Goal: Information Seeking & Learning: Learn about a topic

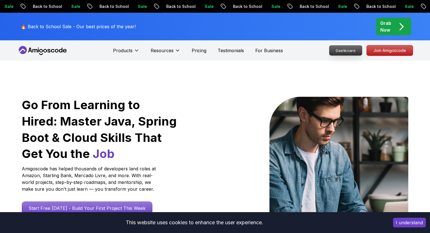
click at [349, 49] on p "Dashboard" at bounding box center [345, 51] width 32 height 10
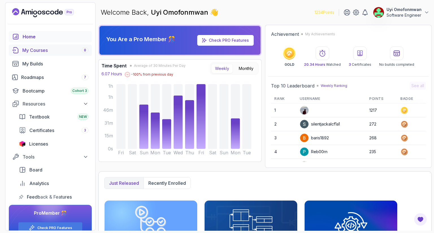
click at [41, 51] on div "My Courses 8" at bounding box center [55, 50] width 66 height 7
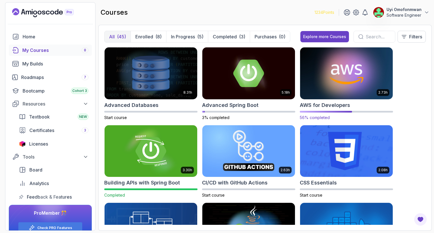
click at [344, 84] on img at bounding box center [346, 73] width 97 height 55
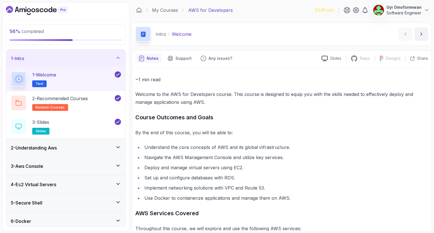
click at [33, 61] on div "1 - Intro" at bounding box center [66, 58] width 110 height 7
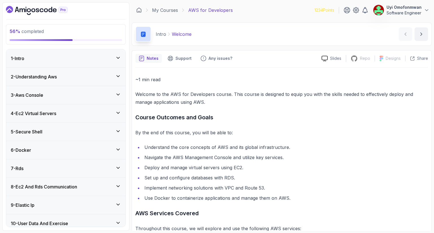
click at [80, 164] on div "7 - Rds" at bounding box center [65, 169] width 119 height 18
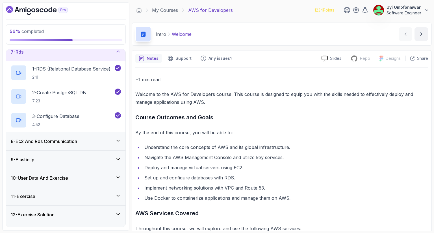
scroll to position [113, 0]
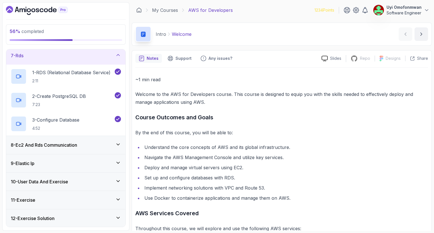
click at [68, 148] on div "8 - Ec2 And Rds Communication" at bounding box center [65, 145] width 119 height 18
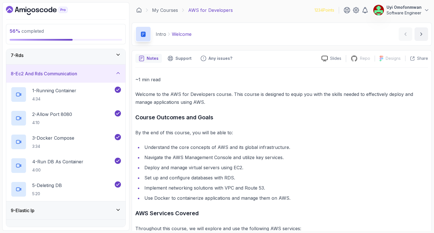
click at [53, 72] on h3 "8 - Ec2 And Rds Communication" at bounding box center [44, 73] width 66 height 7
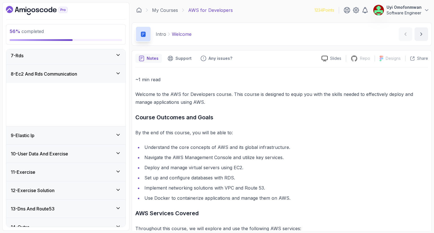
scroll to position [78, 0]
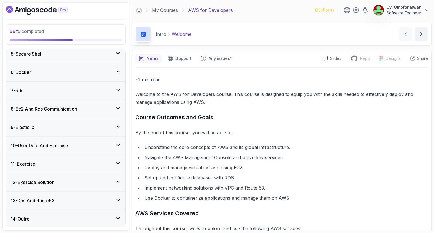
click at [48, 130] on div "9 - Elastic Ip" at bounding box center [65, 127] width 119 height 18
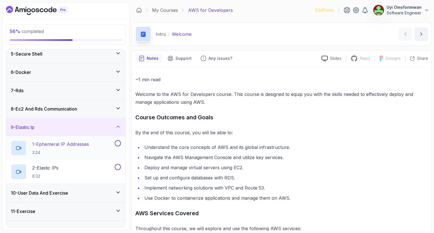
click at [42, 146] on p "1 - Ephemeral IP Addresses" at bounding box center [60, 144] width 57 height 7
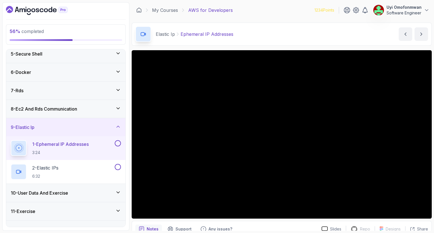
click at [58, 129] on div "9 - Elastic Ip" at bounding box center [66, 127] width 110 height 7
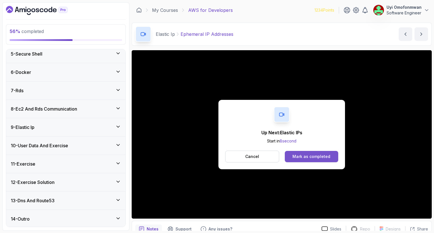
click at [328, 160] on button "Mark as completed" at bounding box center [311, 156] width 53 height 11
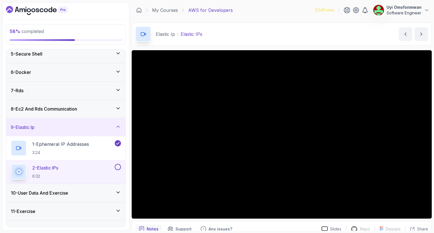
click at [66, 127] on div "9 - Elastic Ip" at bounding box center [66, 127] width 110 height 7
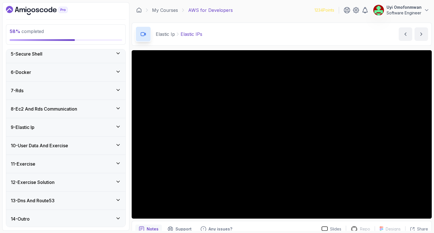
click at [50, 147] on h3 "10 - User Data And Exercise" at bounding box center [39, 145] width 57 height 7
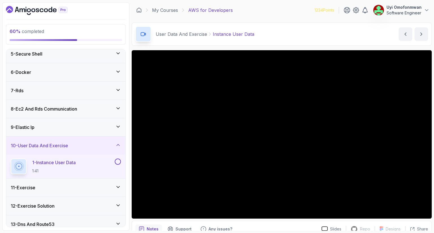
click at [27, 145] on h3 "10 - User Data And Exercise" at bounding box center [39, 145] width 57 height 7
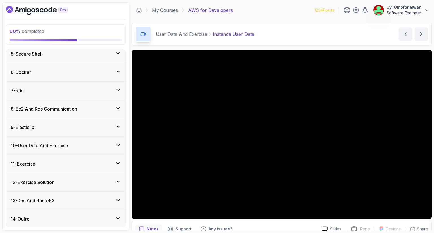
click at [27, 164] on h3 "11 - Exercise" at bounding box center [23, 164] width 25 height 7
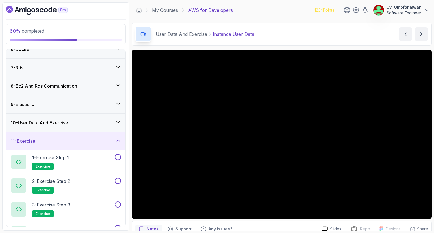
scroll to position [95, 0]
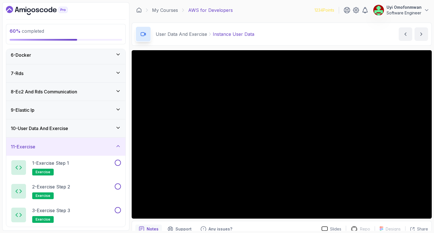
click at [27, 150] on div "11 - Exercise" at bounding box center [65, 147] width 119 height 18
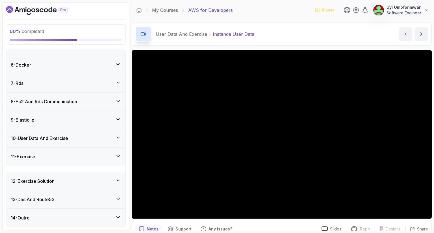
scroll to position [78, 0]
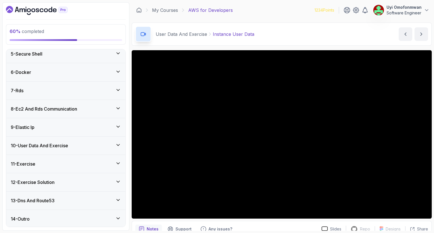
click at [29, 178] on div "12 - Exercise Solution" at bounding box center [65, 182] width 119 height 18
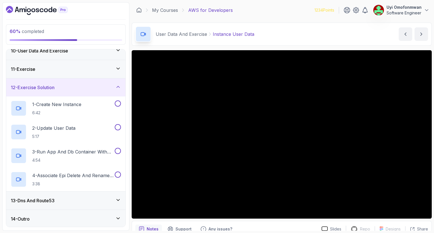
scroll to position [162, 0]
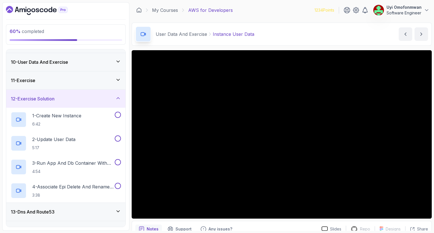
click at [30, 97] on h3 "12 - Exercise Solution" at bounding box center [33, 98] width 44 height 7
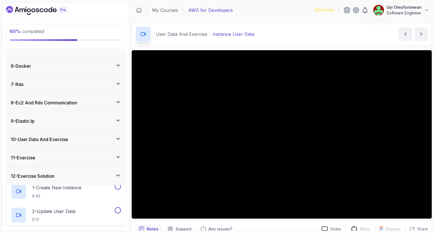
scroll to position [78, 0]
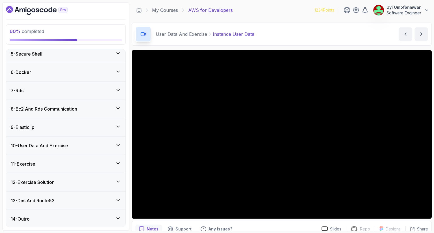
click at [23, 197] on h3 "13 - Dns And Route53" at bounding box center [33, 200] width 44 height 7
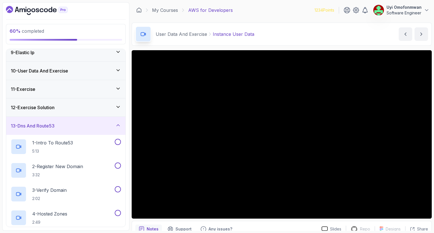
scroll to position [153, 0]
click at [19, 123] on h3 "13 - Dns And Route53" at bounding box center [33, 126] width 44 height 7
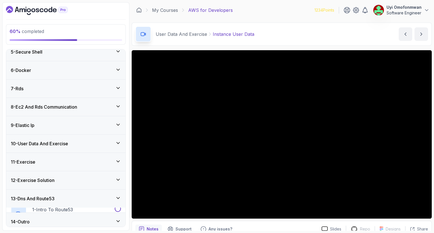
scroll to position [78, 0]
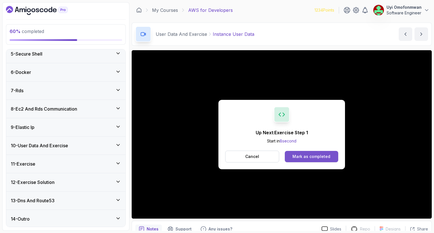
click at [314, 157] on div "Mark as completed" at bounding box center [311, 157] width 38 height 6
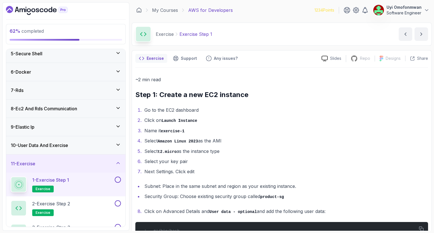
click at [299, 145] on ol "Go to the EC2 dashboard Click on Launch Instance Name it exercise-1 Select Amaz…" at bounding box center [281, 140] width 293 height 69
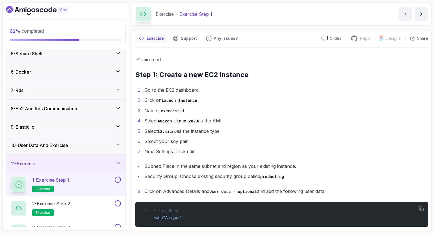
scroll to position [18, 0]
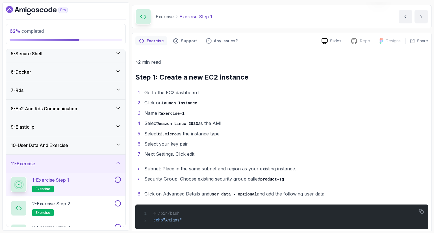
click at [386, 142] on li "Select your key pair" at bounding box center [285, 144] width 285 height 8
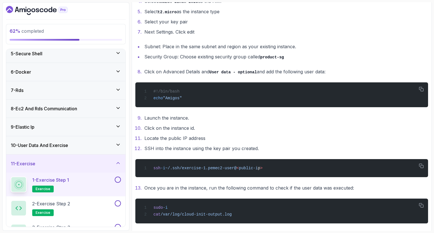
scroll to position [153, 0]
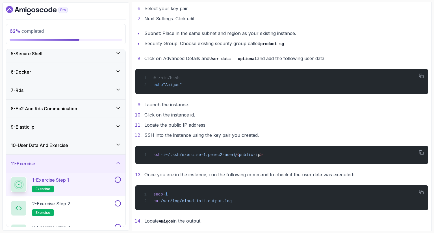
click at [403, 108] on ol "Launch the instance. Click on the instance id. Locate the public IP address SSH…" at bounding box center [281, 120] width 293 height 38
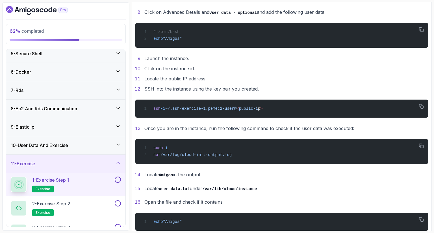
scroll to position [210, 0]
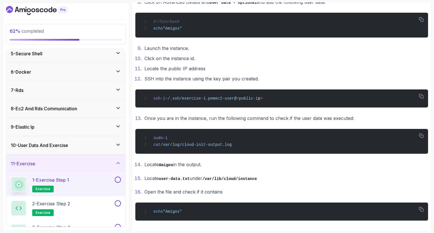
click at [119, 179] on button at bounding box center [118, 180] width 6 height 6
click at [74, 201] on div "2 - Exercise Step 2 exercise" at bounding box center [62, 209] width 103 height 16
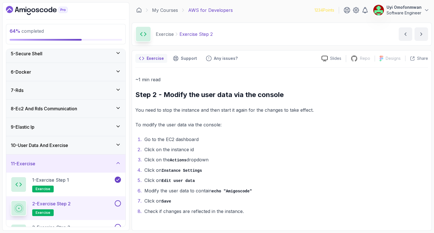
click at [375, 136] on li "Go to the EC2 dashboard" at bounding box center [285, 140] width 285 height 8
click at [77, 225] on div "3 - Exercise Step 3 exercise" at bounding box center [62, 232] width 103 height 16
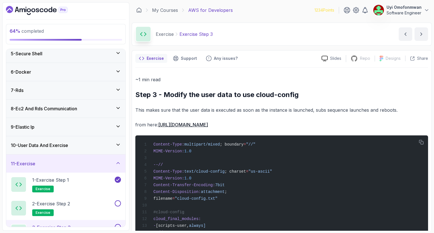
click at [288, 106] on p "This makes sure that the user data is executed as soon as the instance is launc…" at bounding box center [281, 110] width 293 height 8
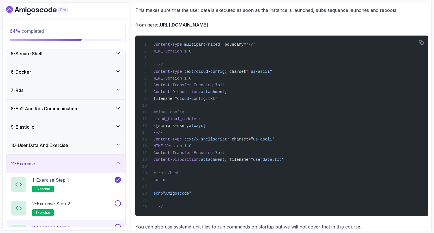
scroll to position [89, 0]
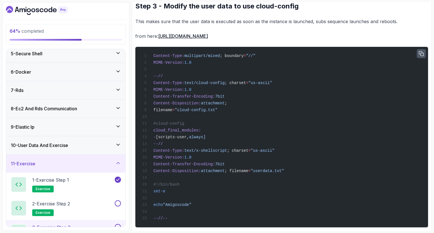
click at [420, 50] on button "button" at bounding box center [421, 53] width 9 height 9
click at [52, 205] on p "2 - Exercise Step 2" at bounding box center [51, 204] width 38 height 7
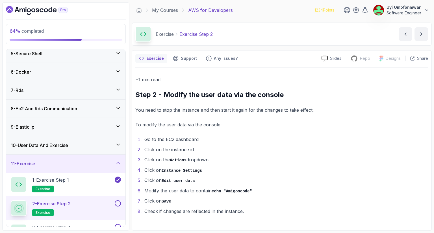
click at [118, 203] on button at bounding box center [118, 204] width 6 height 6
click at [70, 225] on p "3 - Exercise Step 3" at bounding box center [51, 227] width 38 height 7
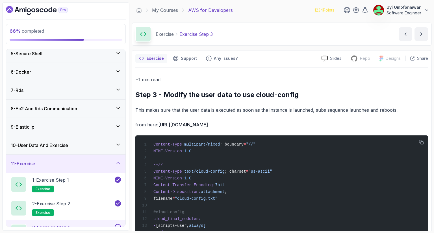
click at [403, 101] on div "~1 min read Step 3 - Modify the user data to use cloud-config This makes sure t…" at bounding box center [281, 203] width 293 height 255
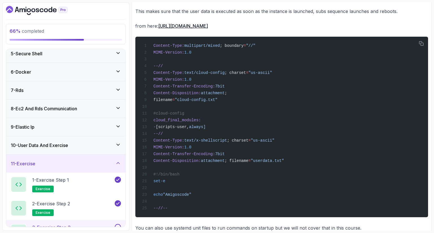
scroll to position [111, 0]
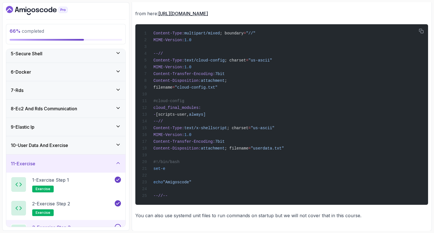
click at [34, 162] on h3 "11 - Exercise" at bounding box center [23, 163] width 25 height 7
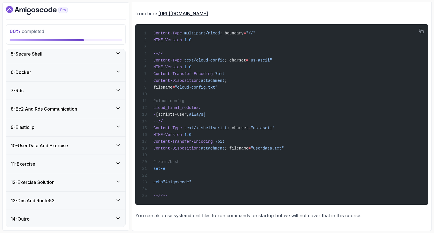
click at [34, 162] on h3 "11 - Exercise" at bounding box center [23, 164] width 25 height 7
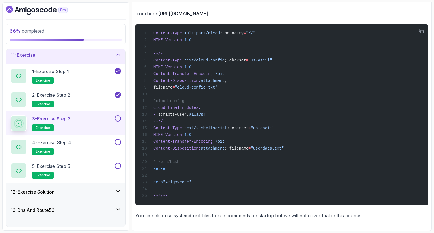
scroll to position [197, 0]
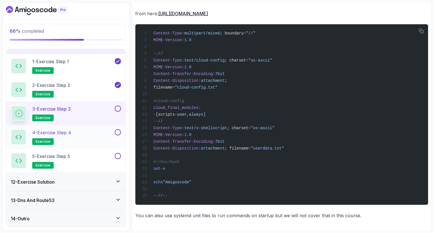
click at [67, 134] on p "4 - Exercise Step 4" at bounding box center [51, 132] width 39 height 7
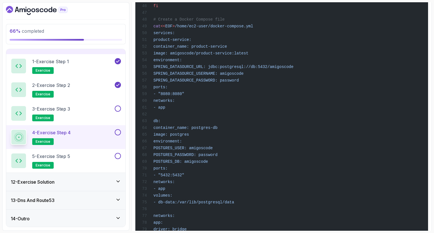
scroll to position [416, 0]
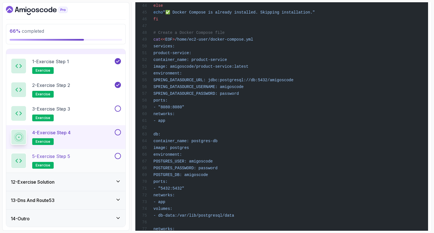
click at [68, 153] on p "5 - Exercise Step 5" at bounding box center [51, 156] width 38 height 7
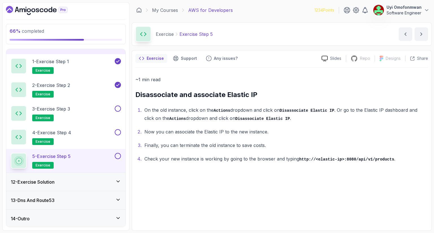
click at [101, 188] on div "12 - Exercise Solution" at bounding box center [65, 182] width 119 height 18
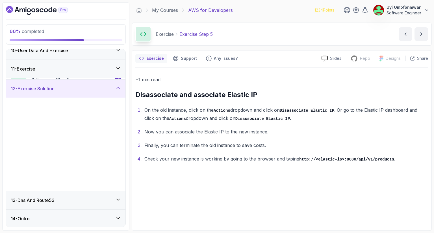
scroll to position [173, 0]
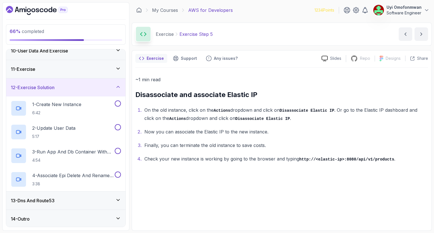
click at [75, 91] on div "12 - Exercise Solution" at bounding box center [65, 88] width 119 height 18
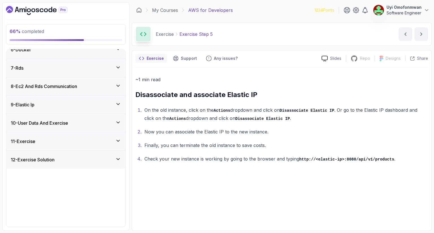
scroll to position [78, 0]
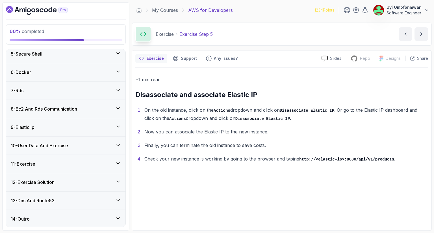
click at [80, 203] on div "13 - Dns And Route53" at bounding box center [65, 201] width 119 height 18
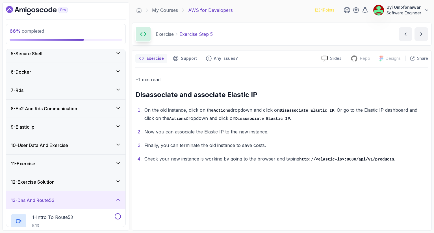
click at [97, 164] on div "11 - Exercise" at bounding box center [66, 163] width 110 height 7
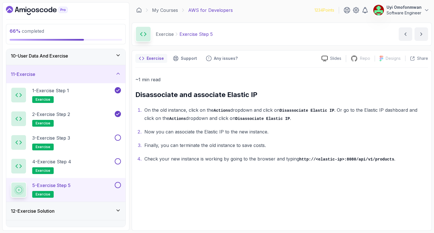
scroll to position [168, 0]
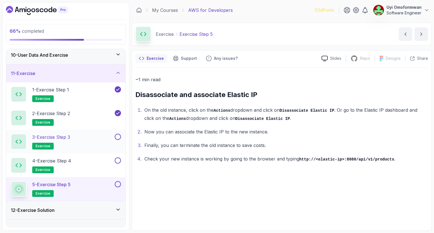
click at [117, 136] on button at bounding box center [118, 137] width 6 height 6
click at [118, 162] on button at bounding box center [118, 161] width 6 height 6
click at [117, 186] on button at bounding box center [118, 184] width 6 height 6
click at [53, 75] on div "11 - Exercise" at bounding box center [66, 73] width 110 height 7
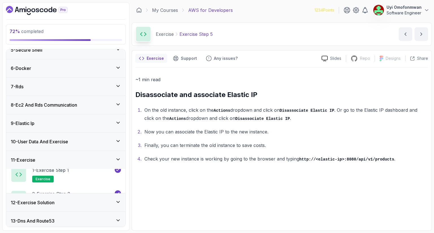
scroll to position [78, 0]
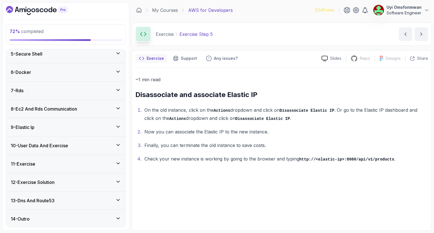
click at [68, 201] on div "13 - Dns And Route53" at bounding box center [66, 200] width 110 height 7
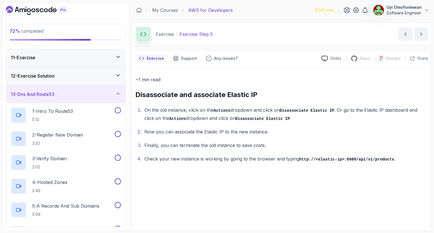
scroll to position [220, 0]
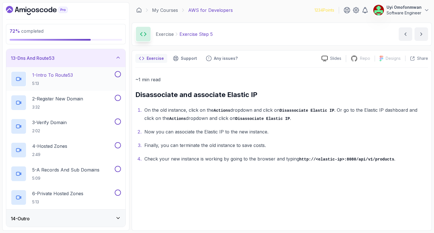
click at [53, 76] on p "1 - Intro To Route53" at bounding box center [52, 75] width 41 height 7
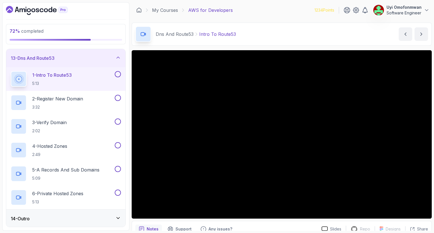
click at [70, 58] on div "13 - Dns And Route53" at bounding box center [66, 58] width 110 height 7
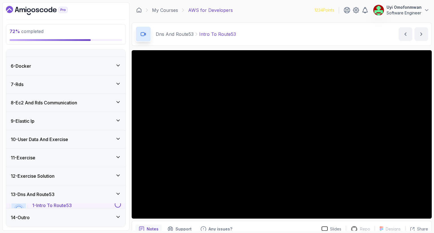
scroll to position [78, 0]
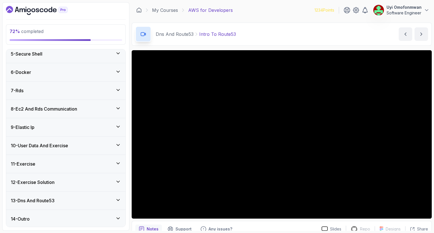
click at [103, 184] on div "12 - Exercise Solution" at bounding box center [66, 182] width 110 height 7
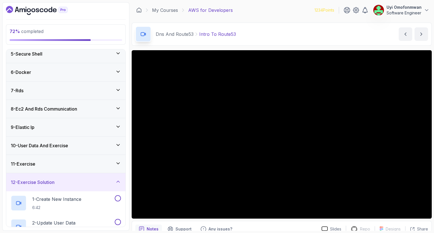
click at [89, 184] on div "12 - Exercise Solution" at bounding box center [66, 182] width 110 height 7
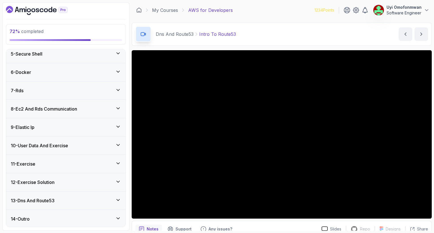
click at [59, 163] on div "11 - Exercise" at bounding box center [66, 164] width 110 height 7
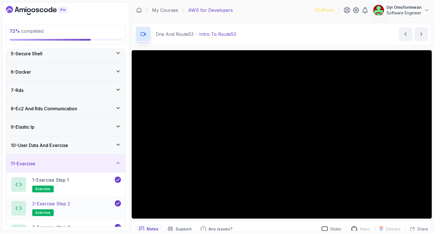
click at [79, 209] on div "2 - Exercise Step 2 exercise" at bounding box center [62, 209] width 103 height 16
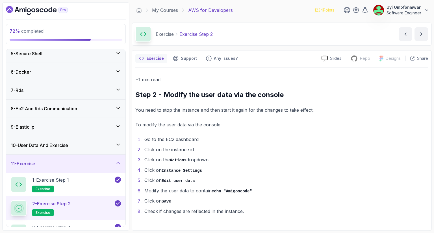
click at [170, 103] on div "~1 min read Step 2 - Modify the user data via the console You need to stop the …" at bounding box center [281, 146] width 293 height 140
click at [88, 184] on div "1 - Exercise Step 1 exercise" at bounding box center [62, 185] width 103 height 16
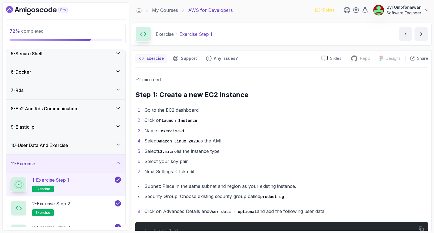
click at [396, 125] on ol "Go to the EC2 dashboard Click on Launch Instance Name it exercise-1 Select Amaz…" at bounding box center [281, 140] width 293 height 69
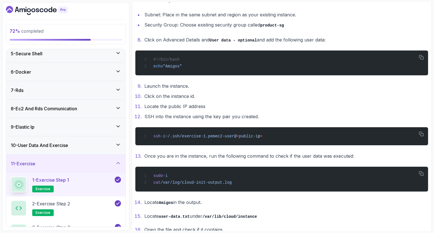
scroll to position [210, 0]
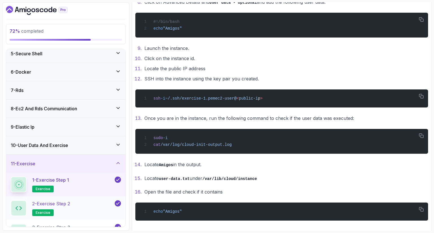
click at [76, 199] on div "2 - Exercise Step 2 exercise" at bounding box center [65, 209] width 119 height 24
click at [70, 207] on h2 "2 - Exercise Step 2 exercise" at bounding box center [51, 209] width 38 height 16
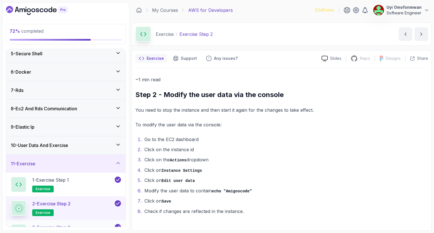
click at [68, 227] on p "3 - Exercise Step 3" at bounding box center [51, 227] width 38 height 7
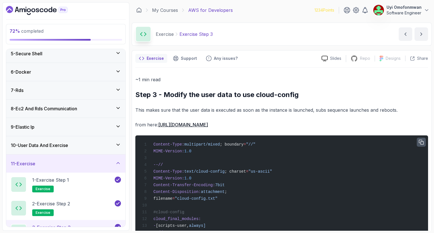
click at [421, 140] on icon "button" at bounding box center [421, 142] width 5 height 5
click at [423, 143] on icon "button" at bounding box center [421, 142] width 5 height 5
click at [416, 119] on div "~1 min read Step 3 - Modify the user data to use cloud-config This makes sure t…" at bounding box center [281, 203] width 293 height 255
click at [415, 115] on div "~1 min read Step 3 - Modify the user data to use cloud-config This makes sure t…" at bounding box center [281, 203] width 293 height 255
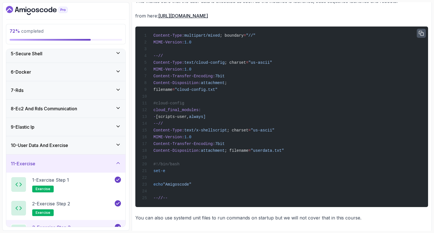
scroll to position [111, 0]
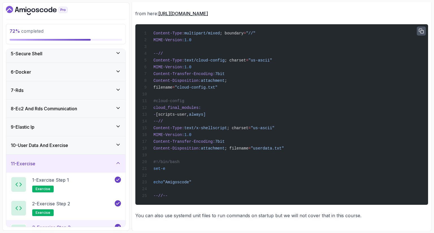
click at [284, 136] on div "Content-Type: multipart/mixed ; boundary = "//" MIME-Version: 1.0 --// Content-…" at bounding box center [282, 115] width 284 height 174
click at [340, 217] on p "You can also use systemd unit files to run commands on startup but we will not …" at bounding box center [281, 216] width 293 height 8
click at [81, 161] on div "11 - Exercise" at bounding box center [66, 163] width 110 height 7
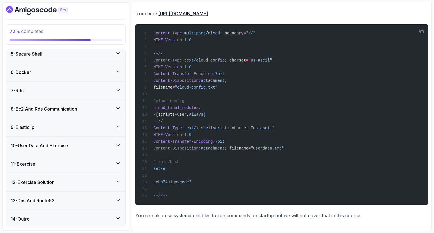
click at [81, 161] on div "11 - Exercise" at bounding box center [66, 164] width 110 height 7
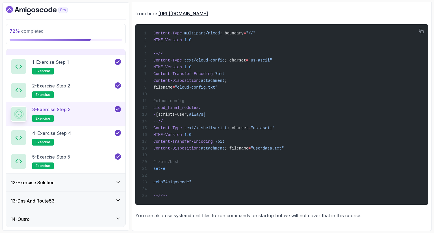
scroll to position [197, 0]
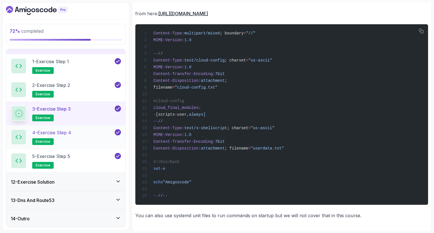
click at [61, 140] on h2 "4 - Exercise Step 4 exercise" at bounding box center [51, 137] width 39 height 16
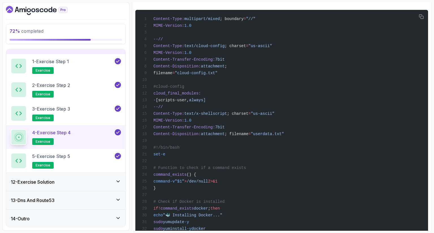
click at [69, 201] on div "13 - Dns And Route53" at bounding box center [66, 200] width 110 height 7
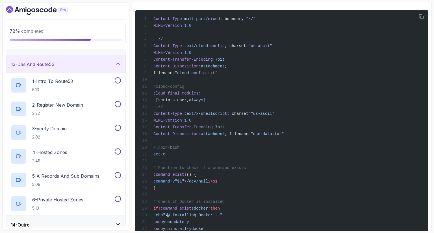
scroll to position [220, 0]
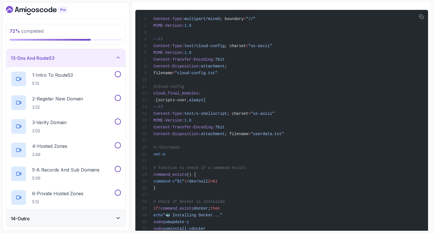
click at [88, 62] on div "13 - Dns And Route53" at bounding box center [65, 58] width 119 height 18
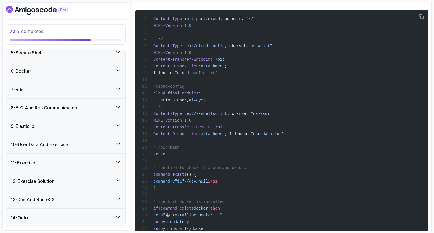
scroll to position [78, 0]
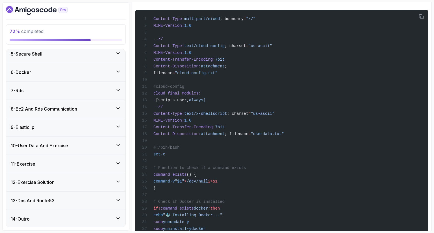
click at [37, 164] on div "11 - Exercise" at bounding box center [66, 164] width 110 height 7
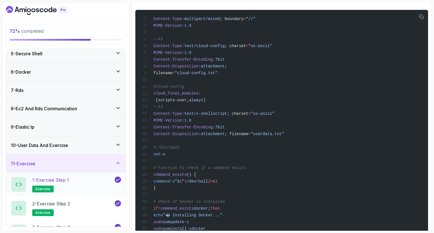
click at [69, 181] on p "1 - Exercise Step 1" at bounding box center [50, 180] width 37 height 7
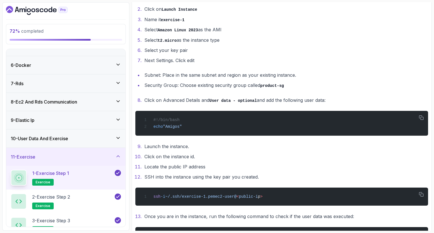
scroll to position [89, 0]
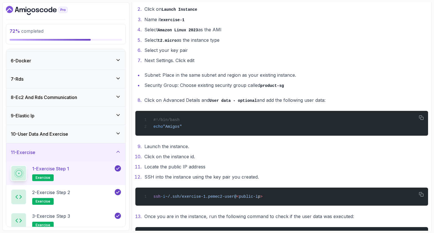
click at [280, 178] on li "SSH into the instance using the key pair you created." at bounding box center [285, 177] width 285 height 8
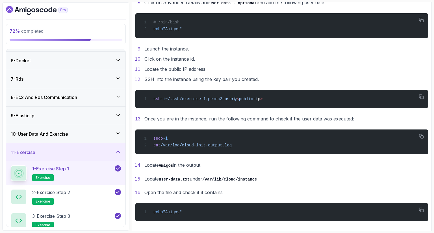
scroll to position [210, 0]
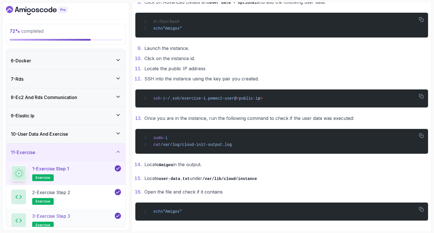
click at [100, 218] on div "3 - Exercise Step 3 exercise" at bounding box center [62, 221] width 103 height 16
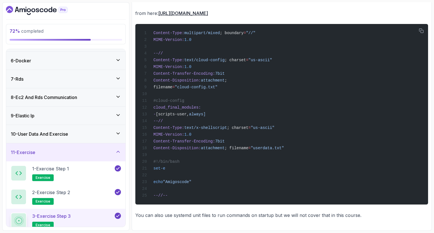
scroll to position [111, 0]
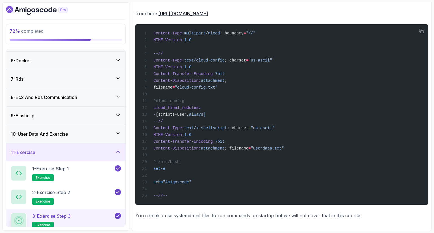
click at [355, 213] on p "You can also use systemd unit files to run commands on startup but we will not …" at bounding box center [281, 216] width 293 height 8
click at [76, 149] on div "11 - Exercise" at bounding box center [66, 152] width 110 height 7
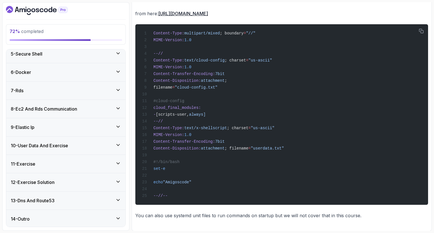
click at [55, 158] on div "11 - Exercise" at bounding box center [65, 164] width 119 height 18
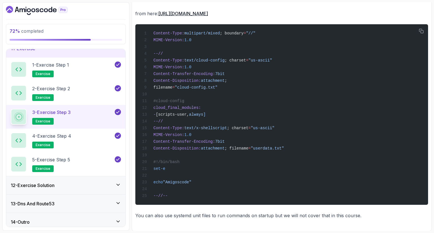
scroll to position [197, 0]
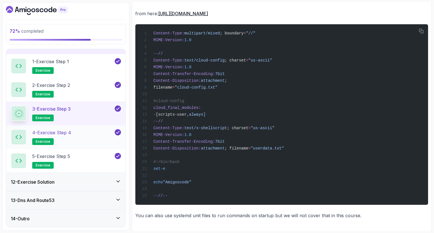
click at [59, 132] on p "4 - Exercise Step 4" at bounding box center [51, 132] width 39 height 7
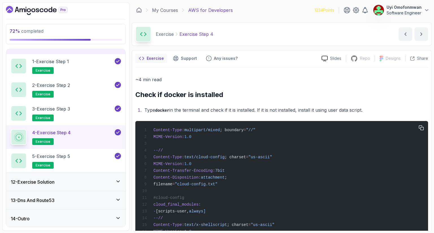
scroll to position [0, 0]
click at [423, 128] on icon "button" at bounding box center [421, 127] width 5 height 5
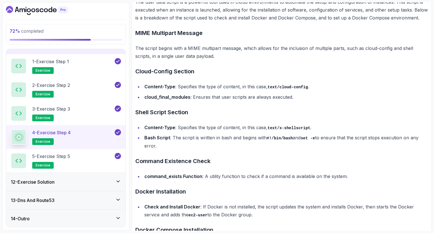
scroll to position [870, 0]
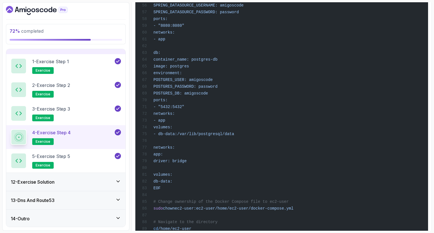
scroll to position [495, 0]
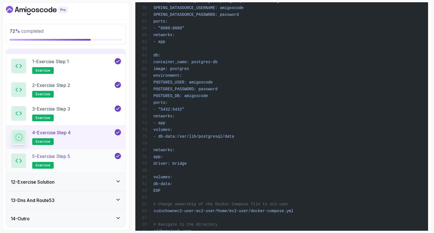
click at [87, 163] on div "5 - Exercise Step 5 exercise" at bounding box center [62, 161] width 103 height 16
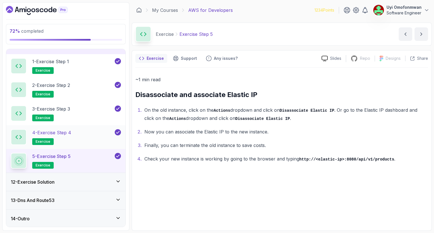
click at [77, 142] on div "4 - Exercise Step 4 exercise" at bounding box center [62, 137] width 103 height 16
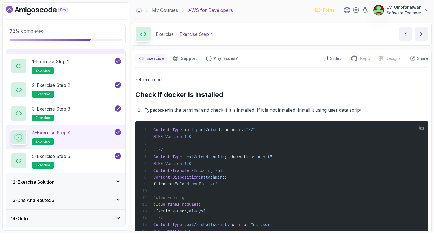
click at [379, 109] on li "Type docker in the terminal and check if it is installed. If it is not installe…" at bounding box center [285, 110] width 285 height 8
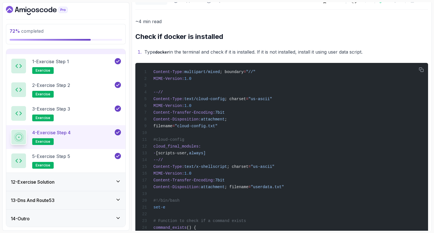
scroll to position [57, 0]
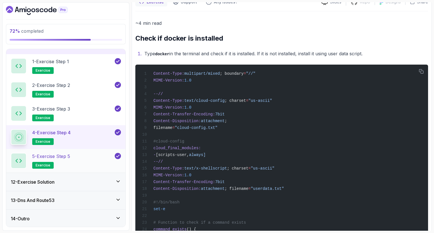
click at [75, 159] on div "5 - Exercise Step 5 exercise" at bounding box center [62, 161] width 103 height 16
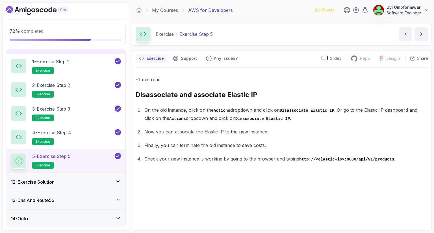
click at [101, 190] on div "12 - Exercise Solution" at bounding box center [65, 182] width 119 height 18
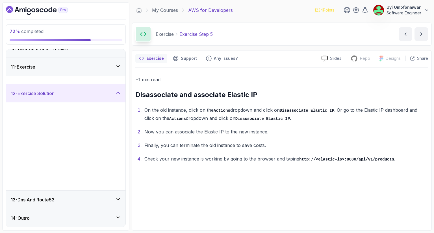
scroll to position [173, 0]
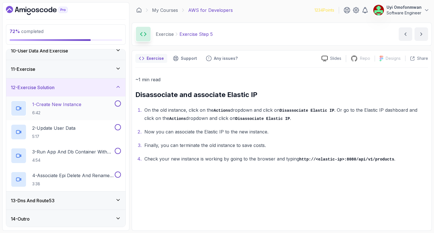
click at [77, 107] on p "1 - Create New Instance" at bounding box center [56, 104] width 49 height 7
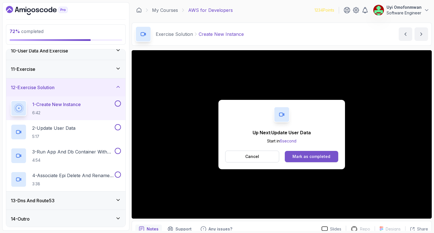
click at [320, 158] on div "Mark as completed" at bounding box center [311, 157] width 38 height 6
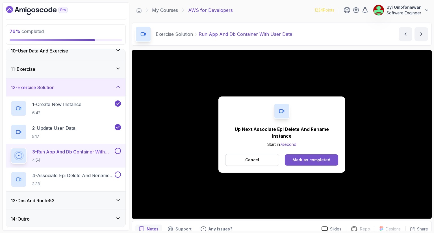
click at [322, 162] on div "Mark as completed" at bounding box center [311, 160] width 38 height 6
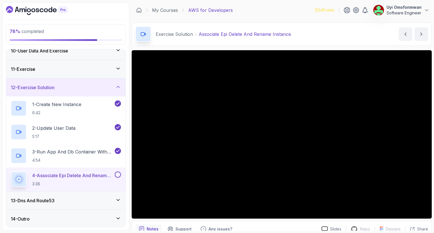
click at [94, 84] on div "12 - Exercise Solution" at bounding box center [66, 87] width 110 height 7
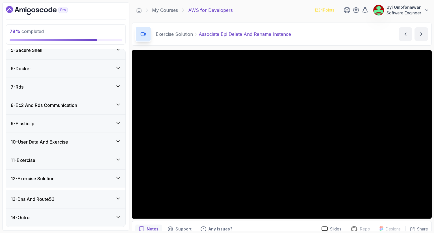
scroll to position [78, 0]
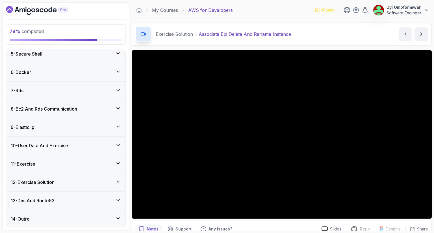
click at [75, 199] on div "13 - Dns And Route53" at bounding box center [66, 200] width 110 height 7
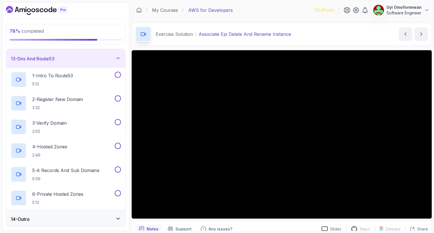
scroll to position [220, 0]
click at [71, 59] on div "13 - Dns And Route53" at bounding box center [66, 58] width 110 height 7
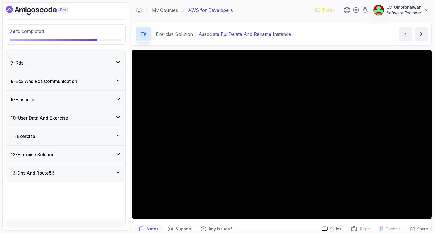
scroll to position [78, 0]
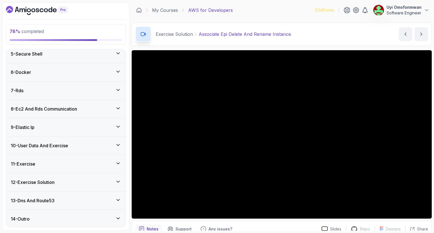
click at [106, 202] on div "13 - Dns And Route53" at bounding box center [66, 200] width 110 height 7
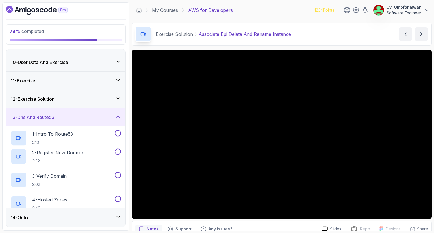
scroll to position [220, 0]
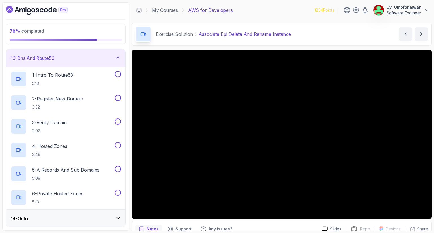
click at [97, 55] on div "13 - Dns And Route53" at bounding box center [66, 58] width 110 height 7
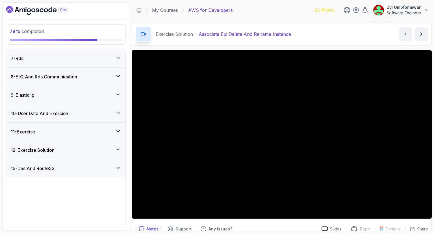
scroll to position [78, 0]
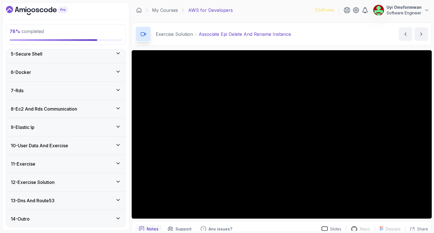
click at [66, 175] on div "12 - Exercise Solution" at bounding box center [65, 182] width 119 height 18
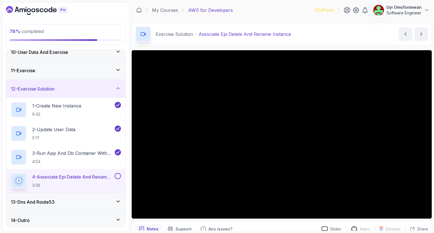
scroll to position [173, 0]
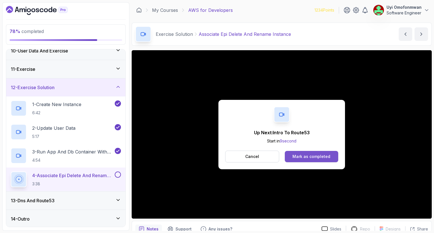
click at [302, 156] on div "Mark as completed" at bounding box center [311, 157] width 38 height 6
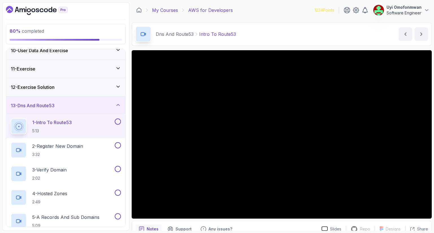
click at [160, 10] on link "My Courses" at bounding box center [165, 10] width 26 height 7
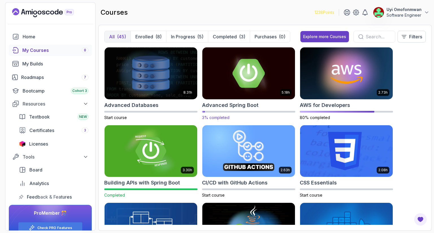
click at [241, 95] on img at bounding box center [248, 73] width 97 height 55
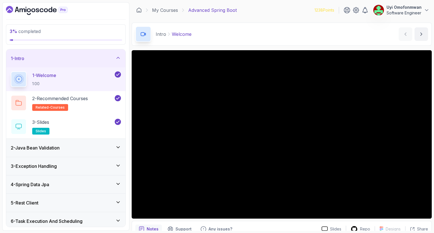
click at [108, 58] on div "1 - Intro" at bounding box center [66, 58] width 110 height 7
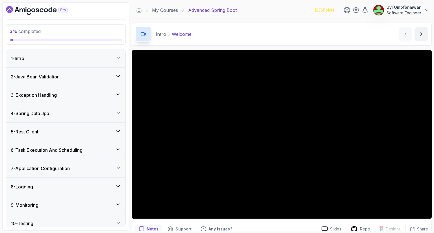
click at [74, 81] on div "2 - Java Bean Validation" at bounding box center [65, 77] width 119 height 18
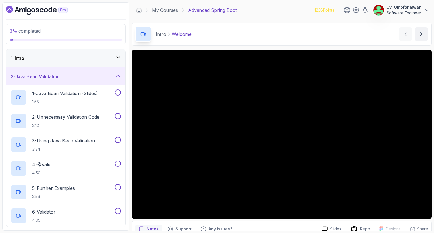
click at [48, 76] on h3 "2 - Java Bean Validation" at bounding box center [35, 76] width 49 height 7
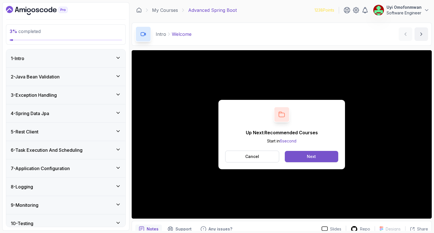
click at [304, 156] on button "Next" at bounding box center [311, 156] width 53 height 11
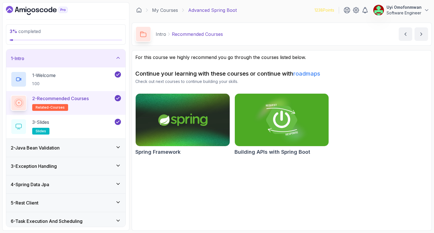
click at [58, 148] on h3 "2 - Java Bean Validation" at bounding box center [35, 148] width 49 height 7
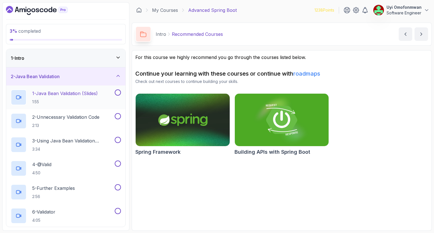
click at [51, 100] on p "1:55" at bounding box center [65, 102] width 66 height 6
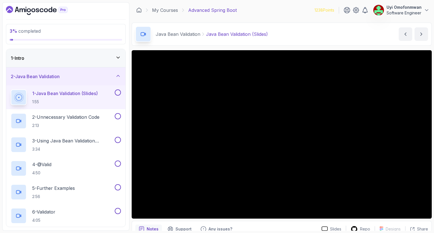
click at [25, 72] on div "2 - Java Bean Validation" at bounding box center [65, 77] width 119 height 18
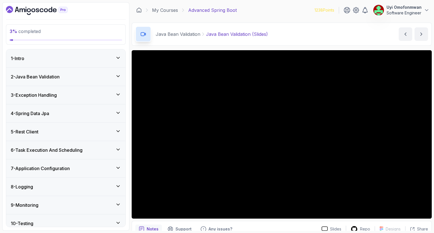
click at [21, 75] on h3 "2 - Java Bean Validation" at bounding box center [35, 76] width 49 height 7
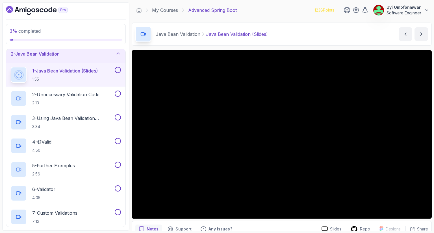
scroll to position [13, 0]
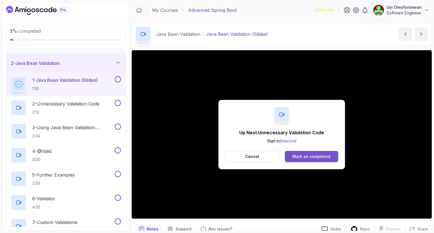
click at [300, 157] on div "Mark as completed" at bounding box center [311, 157] width 38 height 6
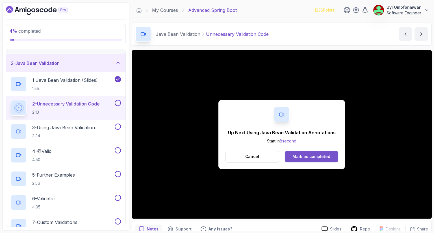
click at [300, 156] on div "Mark as completed" at bounding box center [311, 157] width 38 height 6
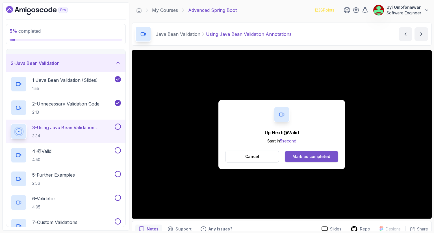
click at [320, 160] on button "Mark as completed" at bounding box center [311, 156] width 53 height 11
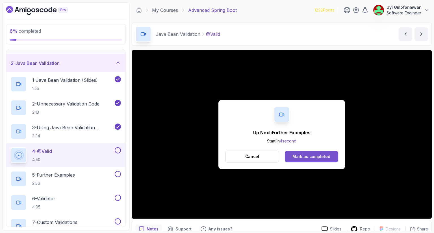
click at [304, 157] on div "Mark as completed" at bounding box center [311, 157] width 38 height 6
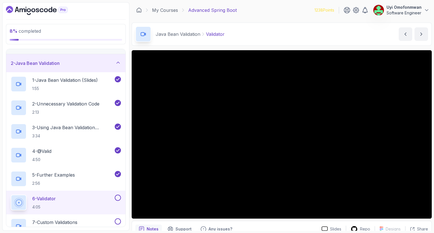
click at [29, 203] on div "6 - Validator 4:05" at bounding box center [62, 203] width 103 height 16
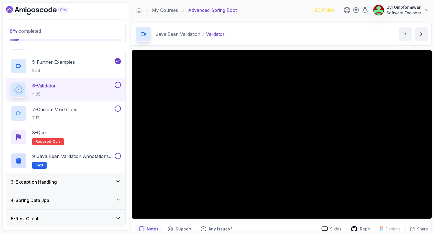
scroll to position [104, 0]
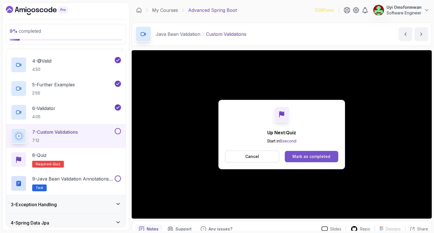
click at [296, 155] on div "Mark as completed" at bounding box center [311, 157] width 38 height 6
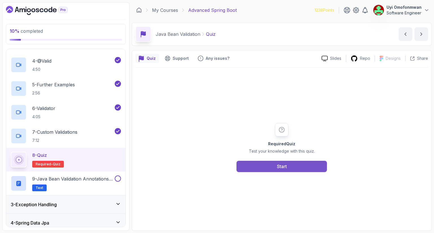
click at [273, 163] on button "Start" at bounding box center [281, 166] width 90 height 11
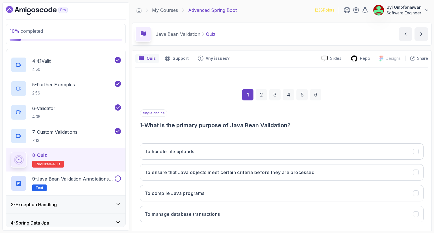
click at [373, 96] on div "1 2 3 4 5 6" at bounding box center [282, 94] width 284 height 29
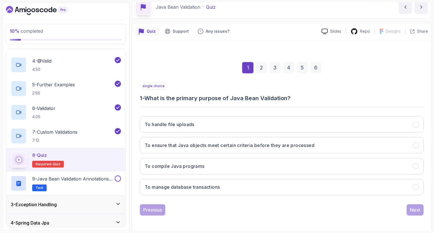
scroll to position [27, 0]
click at [259, 148] on button "To ensure that Java objects meet certain criteria before they are processed" at bounding box center [282, 145] width 284 height 16
click at [412, 207] on div "Next" at bounding box center [415, 210] width 10 height 7
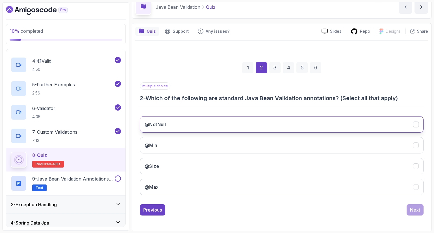
click at [324, 126] on button "@NotNull" at bounding box center [282, 124] width 284 height 16
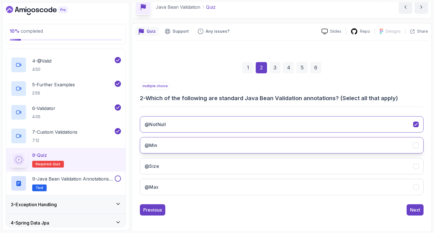
click at [318, 140] on button "@Min" at bounding box center [282, 145] width 284 height 16
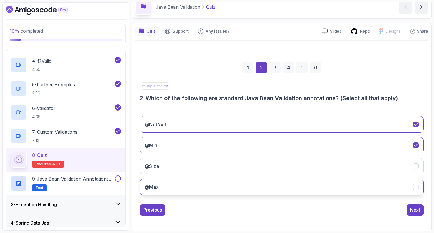
click at [318, 179] on button "@Max" at bounding box center [282, 187] width 284 height 16
click at [413, 211] on div "Next" at bounding box center [415, 210] width 10 height 7
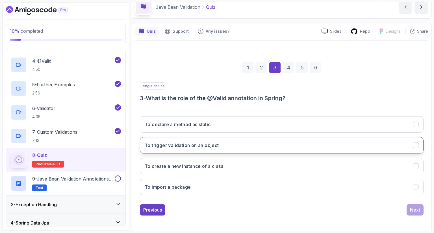
click at [317, 145] on button "To trigger validation on an object" at bounding box center [282, 145] width 284 height 16
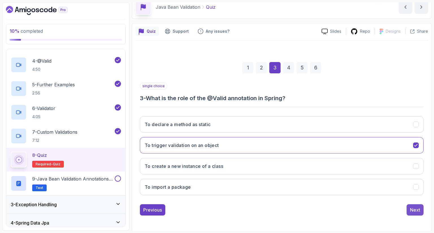
click at [416, 212] on div "Next" at bounding box center [415, 210] width 10 height 7
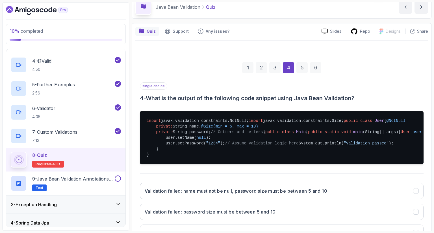
click at [372, 95] on h3 "4 - What is the output of the following code snippet using Java Bean Validation?" at bounding box center [282, 98] width 284 height 8
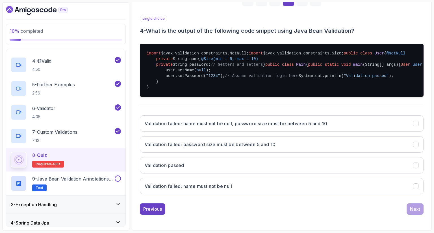
scroll to position [163, 0]
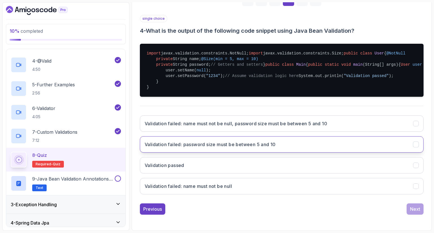
click at [279, 153] on button "Validation failed: password size must be between 5 and 10" at bounding box center [282, 144] width 284 height 16
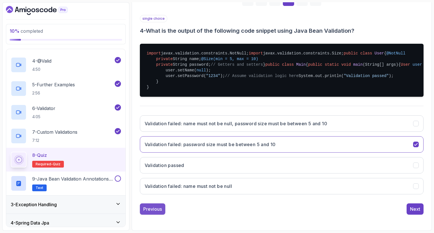
click at [156, 213] on div "Previous" at bounding box center [152, 209] width 19 height 7
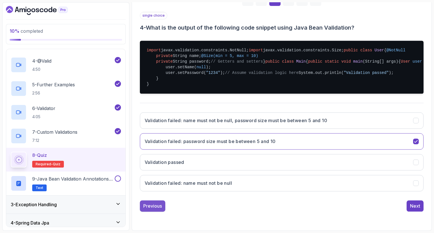
scroll to position [27, 0]
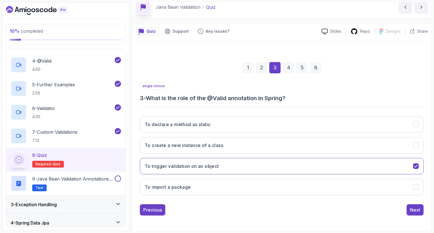
click at [153, 216] on div "1 2 3 4 5 6 single choice 3 - What is the role of the @Valid annotation in Spri…" at bounding box center [281, 135] width 293 height 172
click at [151, 211] on div "Previous" at bounding box center [152, 210] width 19 height 7
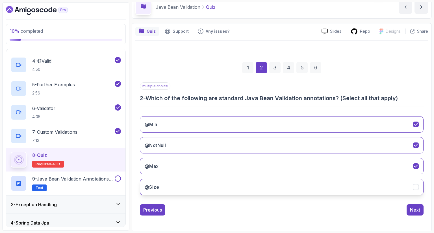
click at [417, 190] on button "@Size" at bounding box center [282, 187] width 284 height 16
click at [420, 212] on button "Next" at bounding box center [415, 210] width 17 height 11
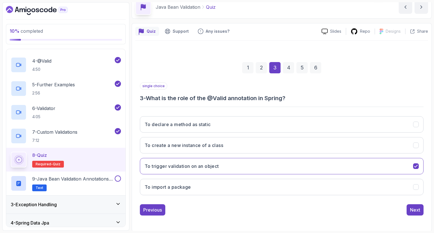
click at [420, 212] on button "Next" at bounding box center [415, 210] width 17 height 11
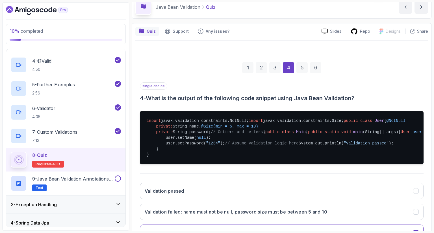
click at [429, 207] on div "Quiz Support Any issues? Slides Repo Designs Design not available Share 1 2 3 4…" at bounding box center [282, 160] width 300 height 275
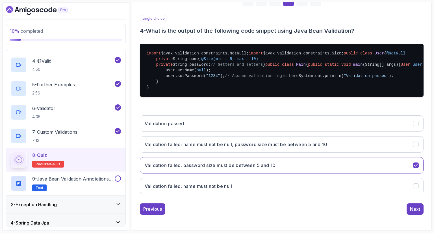
scroll to position [163, 0]
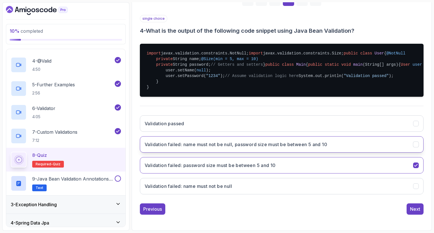
click at [418, 153] on button "Validation failed: name must not be null, password size must be between 5 and 10" at bounding box center [282, 144] width 284 height 16
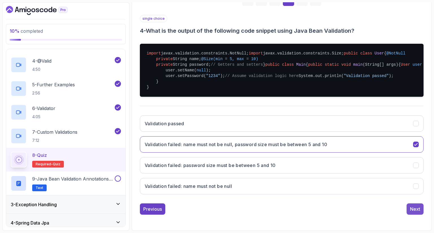
click at [417, 213] on div "Next" at bounding box center [415, 209] width 10 height 7
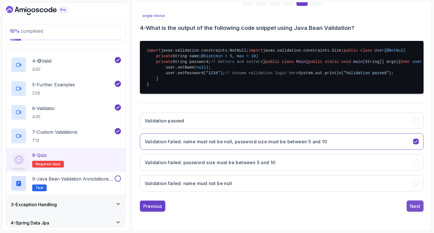
scroll to position [27, 0]
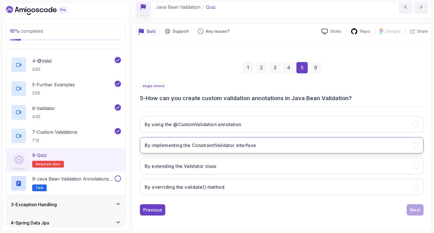
click at [303, 147] on button "By implementing the ConstraintValidator interface" at bounding box center [282, 145] width 284 height 16
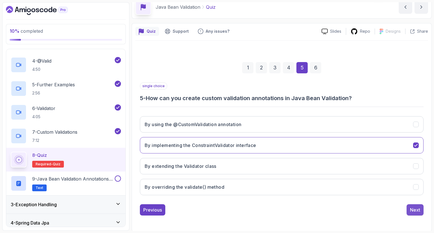
click at [411, 208] on div "Next" at bounding box center [415, 210] width 10 height 7
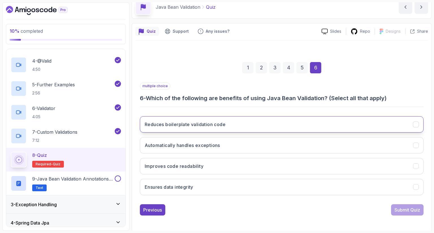
click at [292, 127] on button "Reduces boilerplate validation code" at bounding box center [282, 124] width 284 height 16
click at [406, 207] on div "Submit Quiz" at bounding box center [407, 210] width 26 height 7
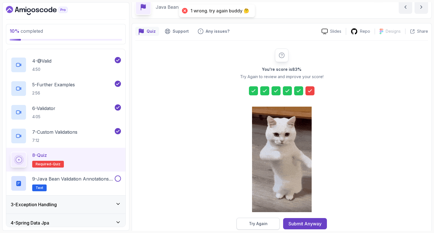
click at [260, 224] on div "Try Again" at bounding box center [258, 224] width 19 height 6
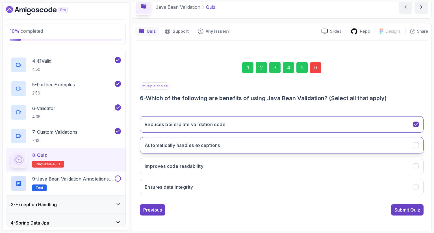
click at [416, 143] on icon "Automatically handles exceptions" at bounding box center [415, 145] width 5 height 5
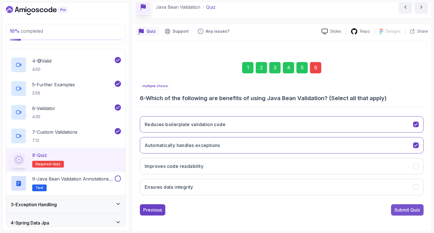
click at [399, 210] on div "Submit Quiz" at bounding box center [407, 210] width 26 height 7
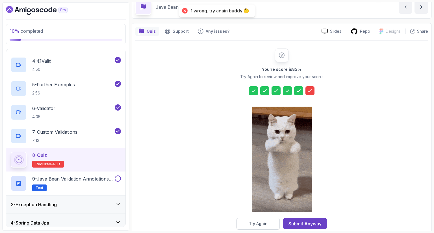
click at [268, 225] on button "Try Again" at bounding box center [257, 224] width 43 height 12
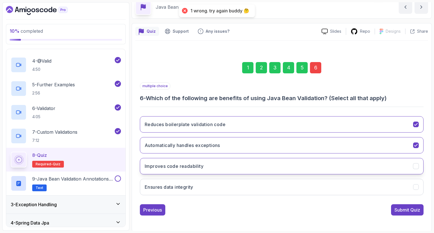
click at [293, 160] on button "Improves code readability" at bounding box center [282, 166] width 284 height 16
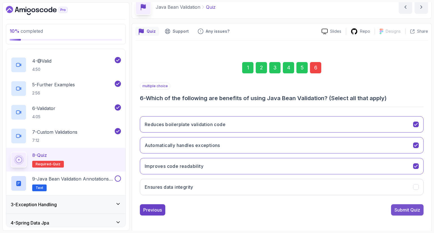
click at [409, 207] on div "Submit Quiz" at bounding box center [407, 210] width 26 height 7
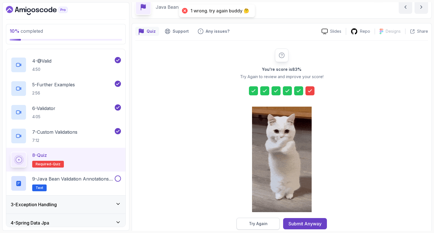
click at [246, 228] on button "Try Again" at bounding box center [257, 224] width 43 height 12
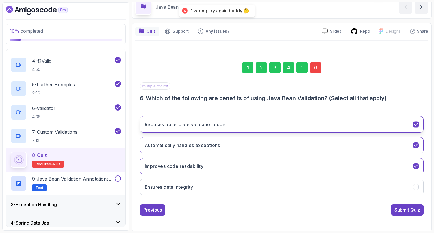
click at [417, 123] on icon "Reduces boilerplate validation code" at bounding box center [415, 124] width 3 height 2
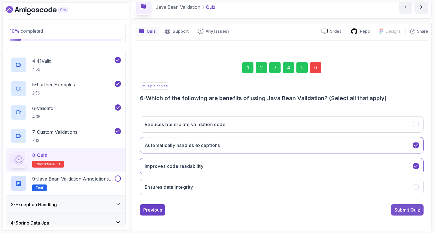
click at [405, 212] on div "Submit Quiz" at bounding box center [407, 210] width 26 height 7
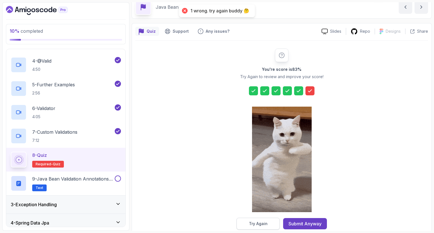
click at [265, 222] on div "Try Again" at bounding box center [258, 224] width 19 height 6
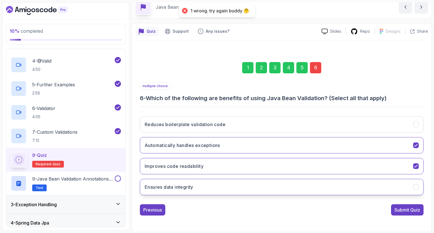
click at [420, 187] on button "Ensures data integrity" at bounding box center [282, 187] width 284 height 16
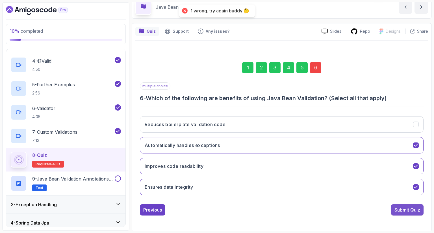
click at [402, 208] on div "Submit Quiz" at bounding box center [407, 210] width 26 height 7
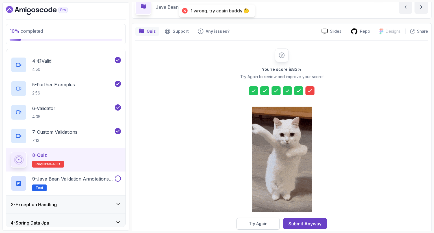
click at [263, 223] on div "Try Again" at bounding box center [258, 224] width 19 height 6
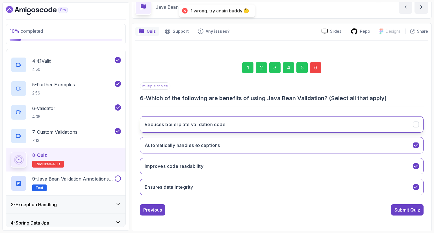
click at [416, 124] on icon "Reduces boilerplate validation code" at bounding box center [415, 124] width 3 height 2
click at [409, 209] on div "Submit Quiz" at bounding box center [407, 210] width 26 height 7
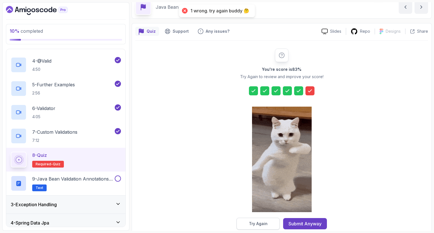
click at [261, 223] on div "Try Again" at bounding box center [258, 224] width 19 height 6
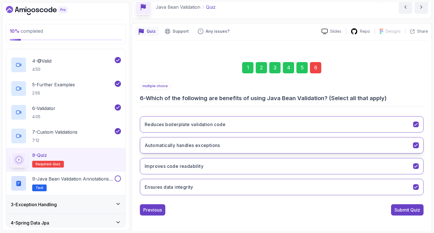
click at [415, 143] on icon "Automatically handles exceptions" at bounding box center [415, 145] width 5 height 5
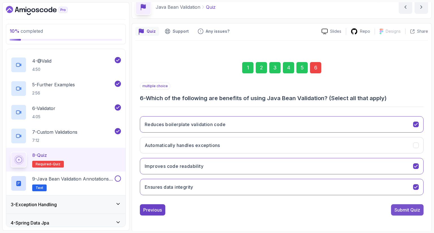
click at [403, 209] on div "Submit Quiz" at bounding box center [407, 210] width 26 height 7
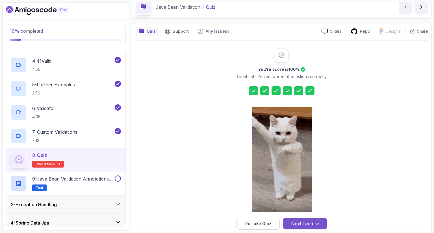
click at [301, 223] on div "Next Lecture" at bounding box center [305, 224] width 28 height 7
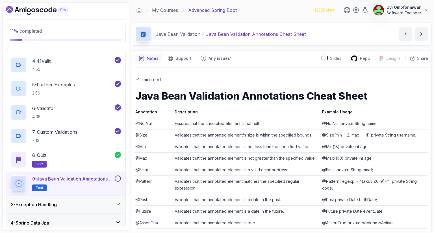
click at [213, 85] on div "~2 min read Java Bean Validation Annotations Cheat Sheet Annotation Description…" at bounding box center [281, 219] width 293 height 287
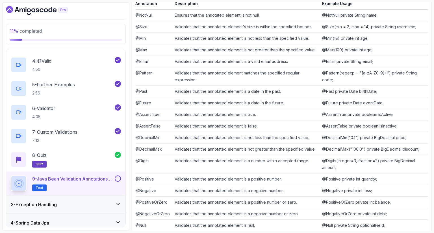
scroll to position [142, 0]
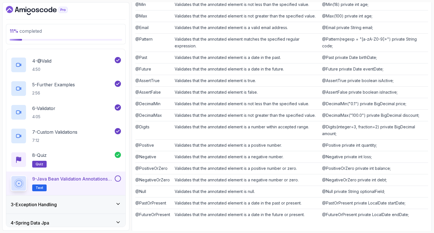
click at [119, 177] on button at bounding box center [118, 179] width 6 height 6
click at [117, 205] on icon at bounding box center [118, 204] width 6 height 6
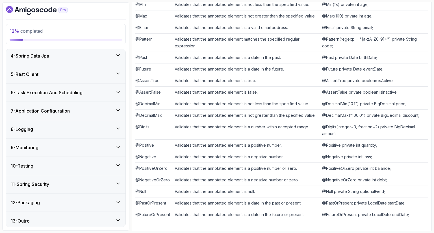
scroll to position [368, 0]
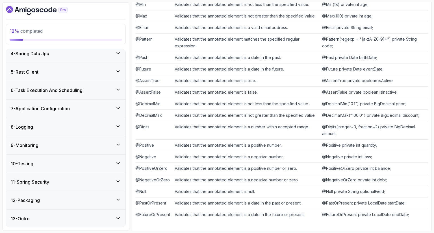
click at [273, 220] on div "~2 min read Java Bean Validation Annotations Cheat Sheet Annotation Description…" at bounding box center [281, 76] width 293 height 303
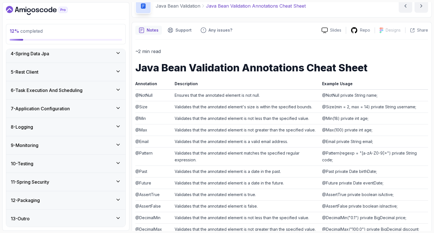
scroll to position [0, 0]
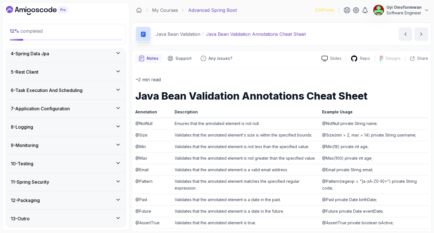
click at [100, 55] on div "4 - Spring Data Jpa" at bounding box center [66, 53] width 110 height 7
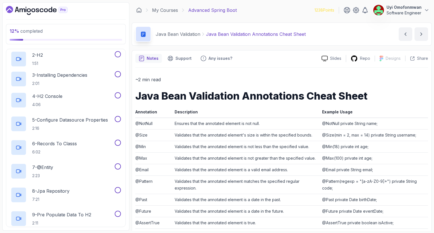
scroll to position [60, 0]
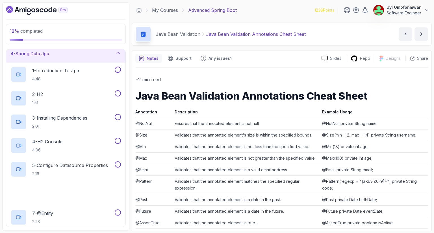
click at [100, 55] on div "4 - Spring Data Jpa" at bounding box center [66, 53] width 110 height 7
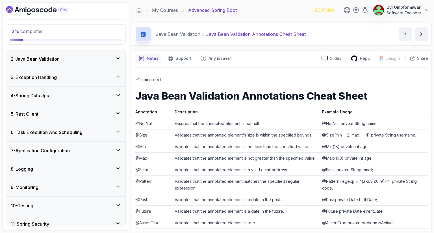
scroll to position [0, 0]
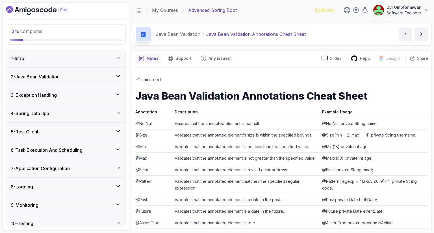
click at [92, 100] on div "3 - Exception Handling" at bounding box center [65, 95] width 119 height 18
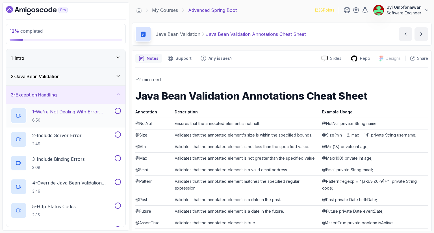
click at [60, 113] on p "1 - We're Not Dealing With Error Properply" at bounding box center [72, 111] width 81 height 7
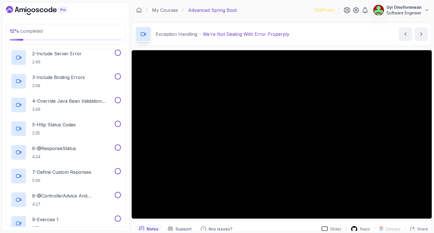
scroll to position [45, 0]
